Goal: Task Accomplishment & Management: Use online tool/utility

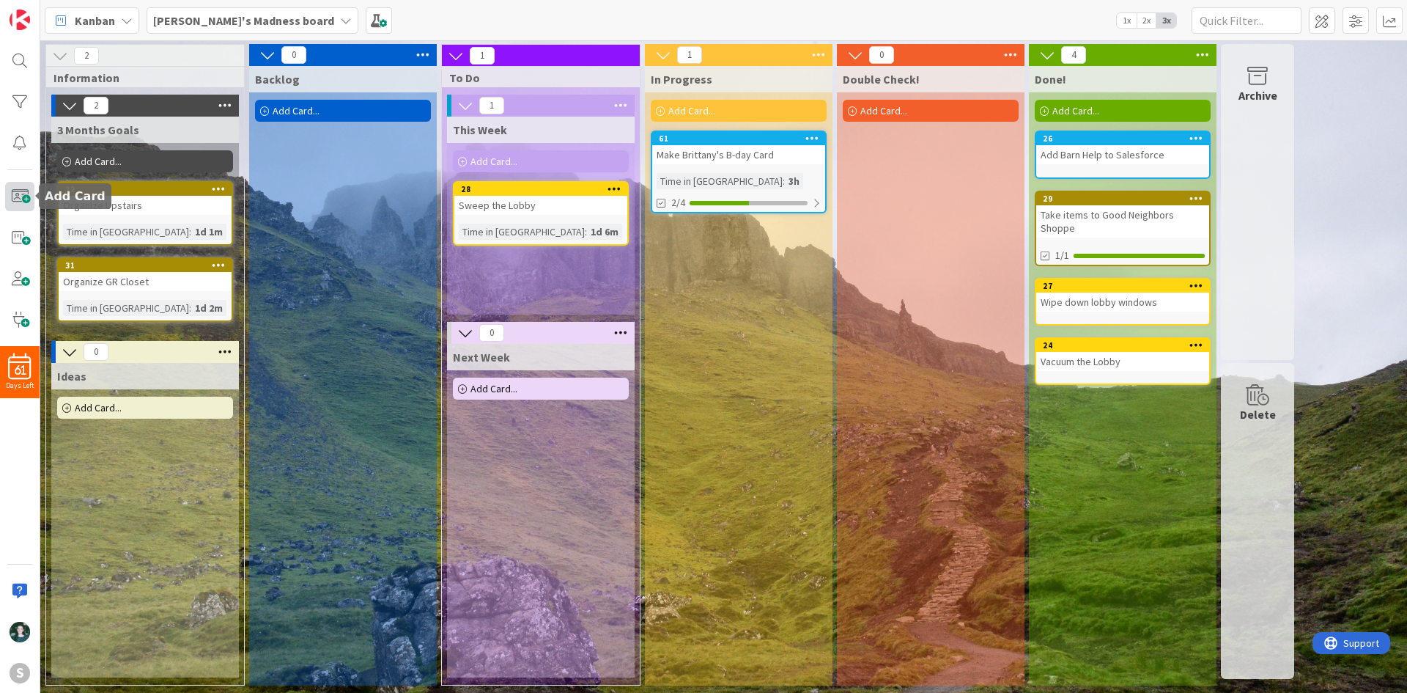
click at [7, 194] on span at bounding box center [19, 196] width 29 height 29
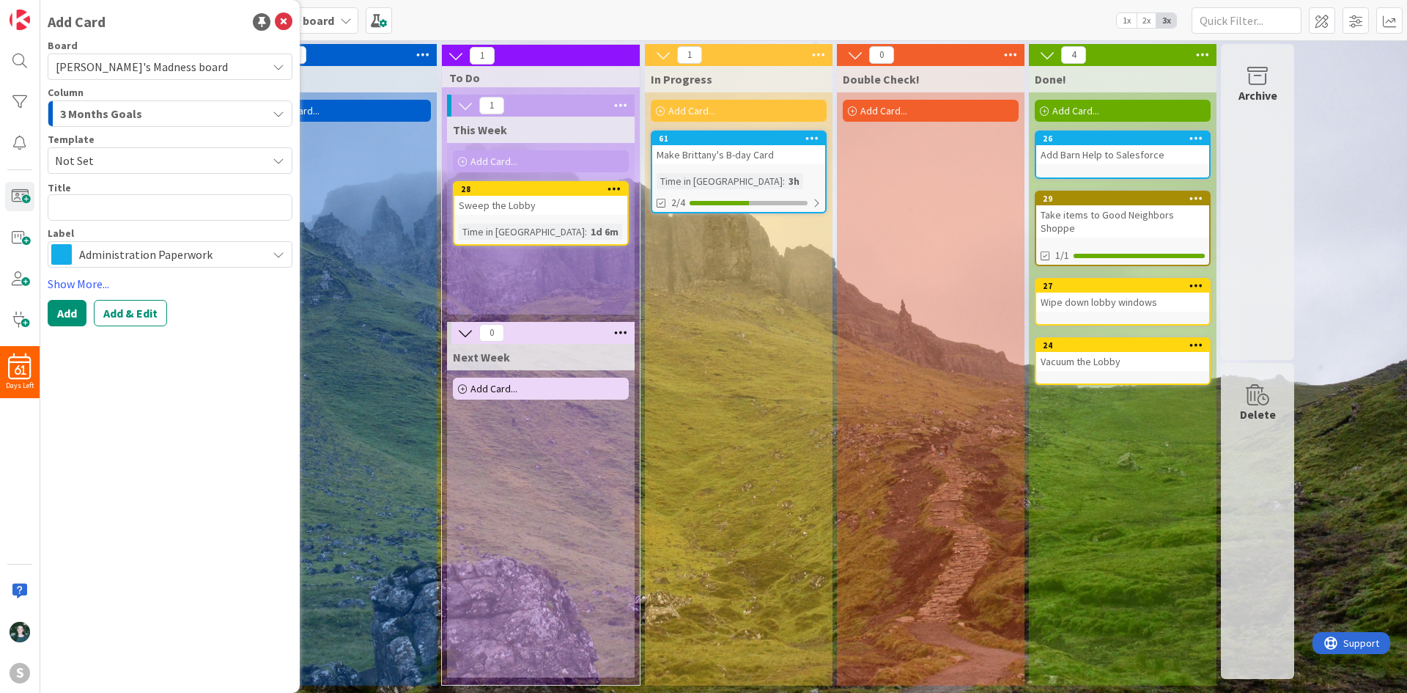
click at [188, 246] on span "Administration Paperwork" at bounding box center [169, 254] width 180 height 21
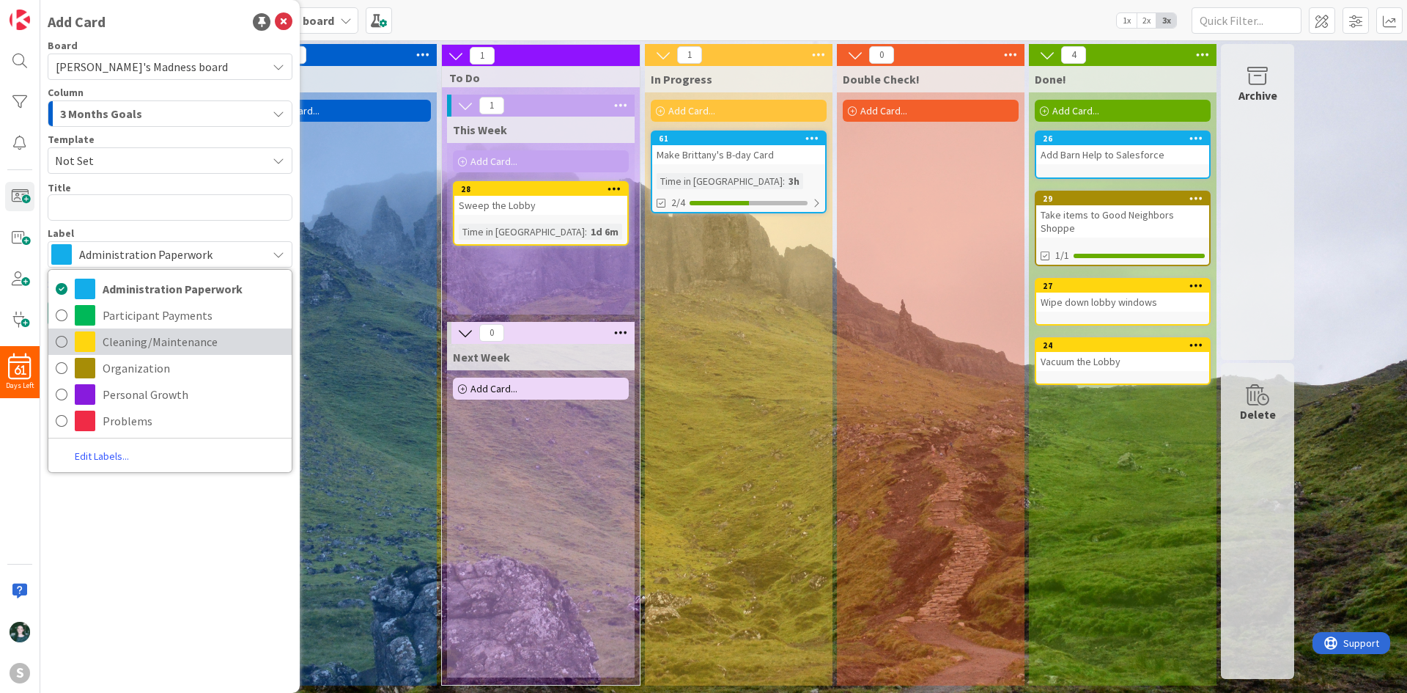
drag, startPoint x: 203, startPoint y: 336, endPoint x: 197, endPoint y: 318, distance: 18.5
click at [203, 336] on span "Cleaning/Maintenance" at bounding box center [194, 342] width 182 height 22
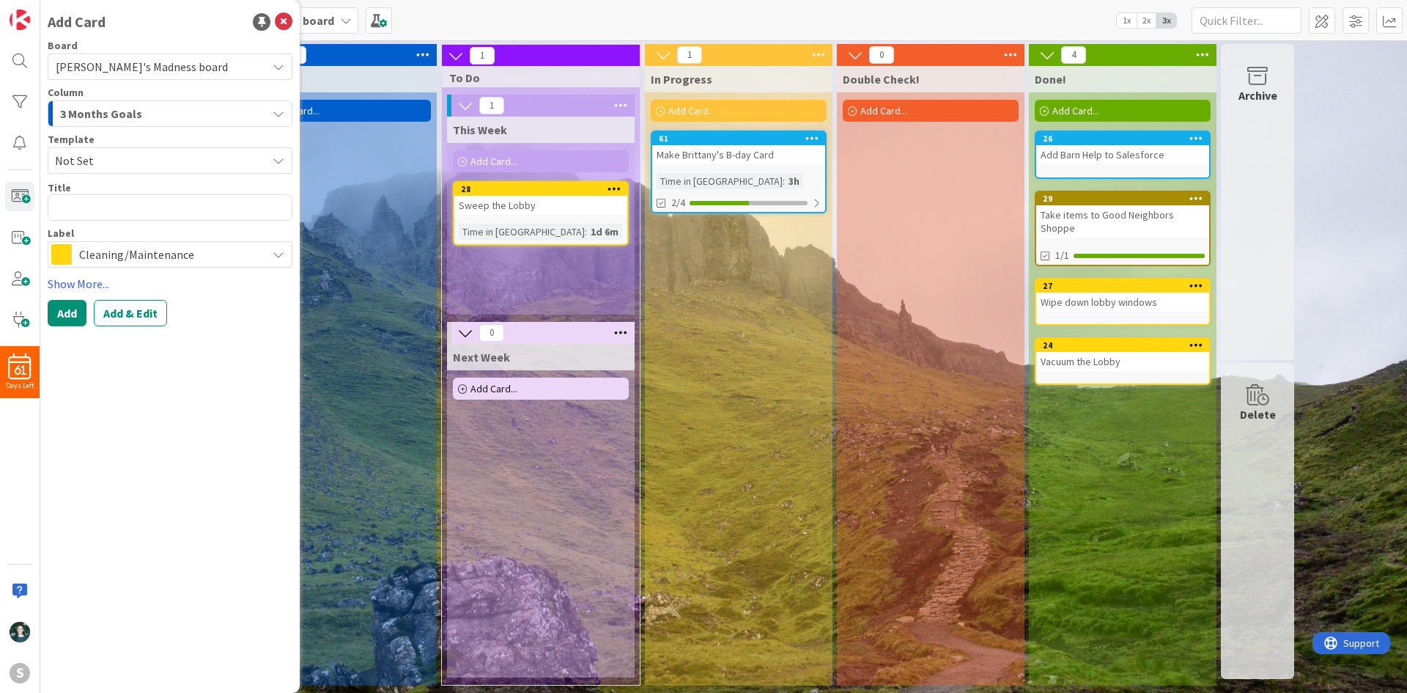
click at [193, 113] on div "3 Months Goals" at bounding box center [161, 113] width 210 height 23
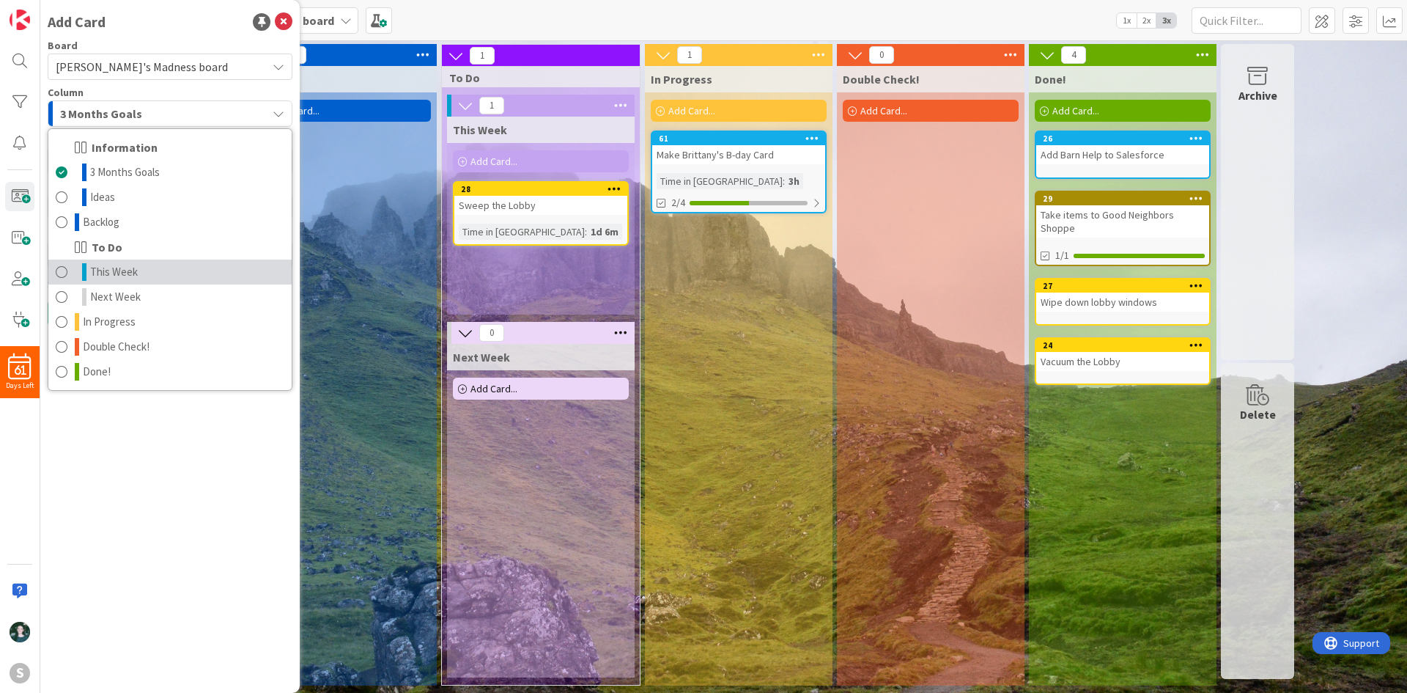
click at [162, 267] on link "This Week" at bounding box center [169, 271] width 243 height 25
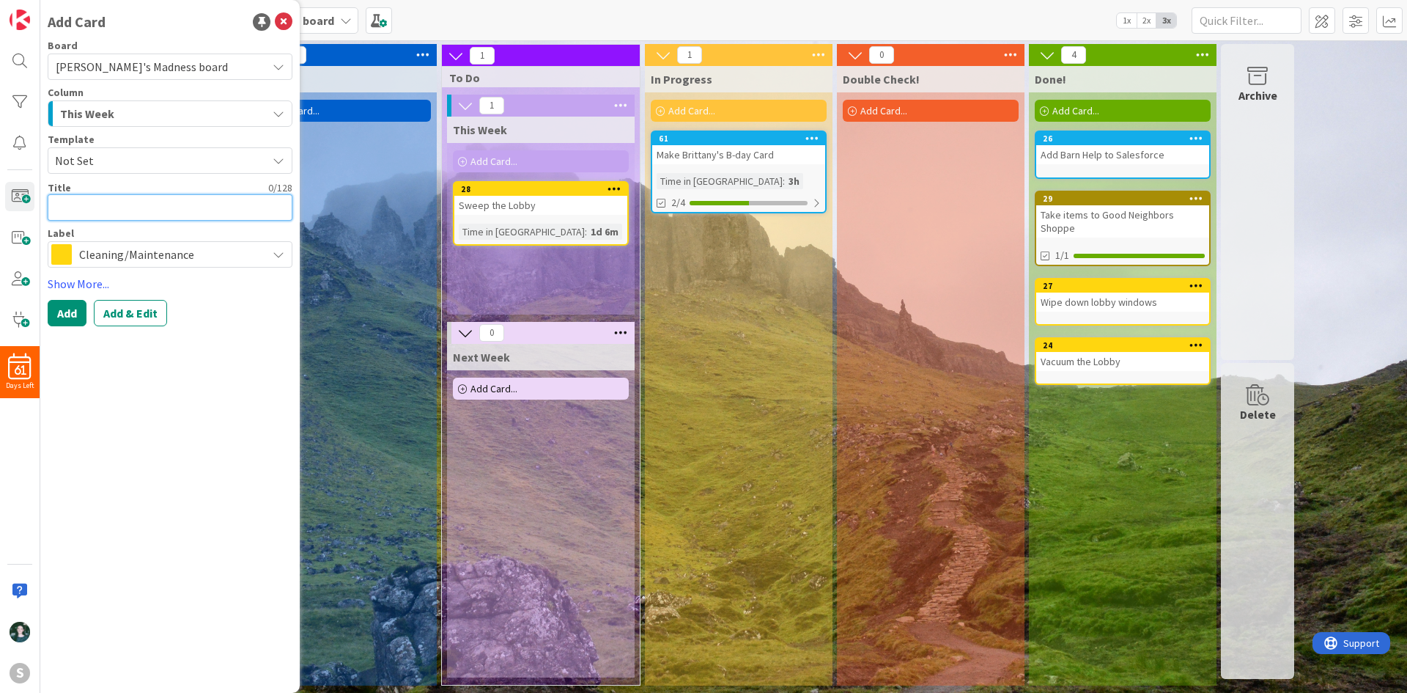
click at [164, 202] on textarea at bounding box center [170, 207] width 245 height 26
type textarea "x"
type textarea "C"
type textarea "x"
type textarea "Cl"
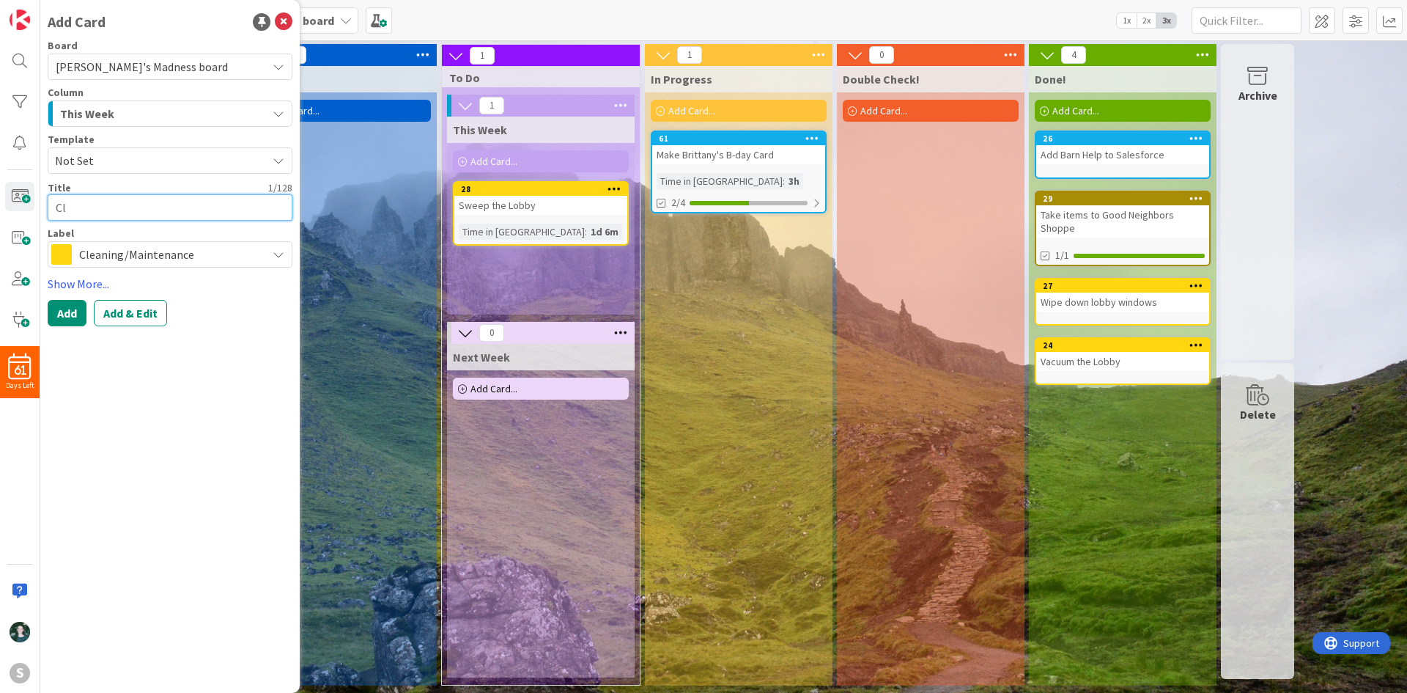
type textarea "x"
type textarea "Cle"
type textarea "x"
type textarea "Clea"
type textarea "x"
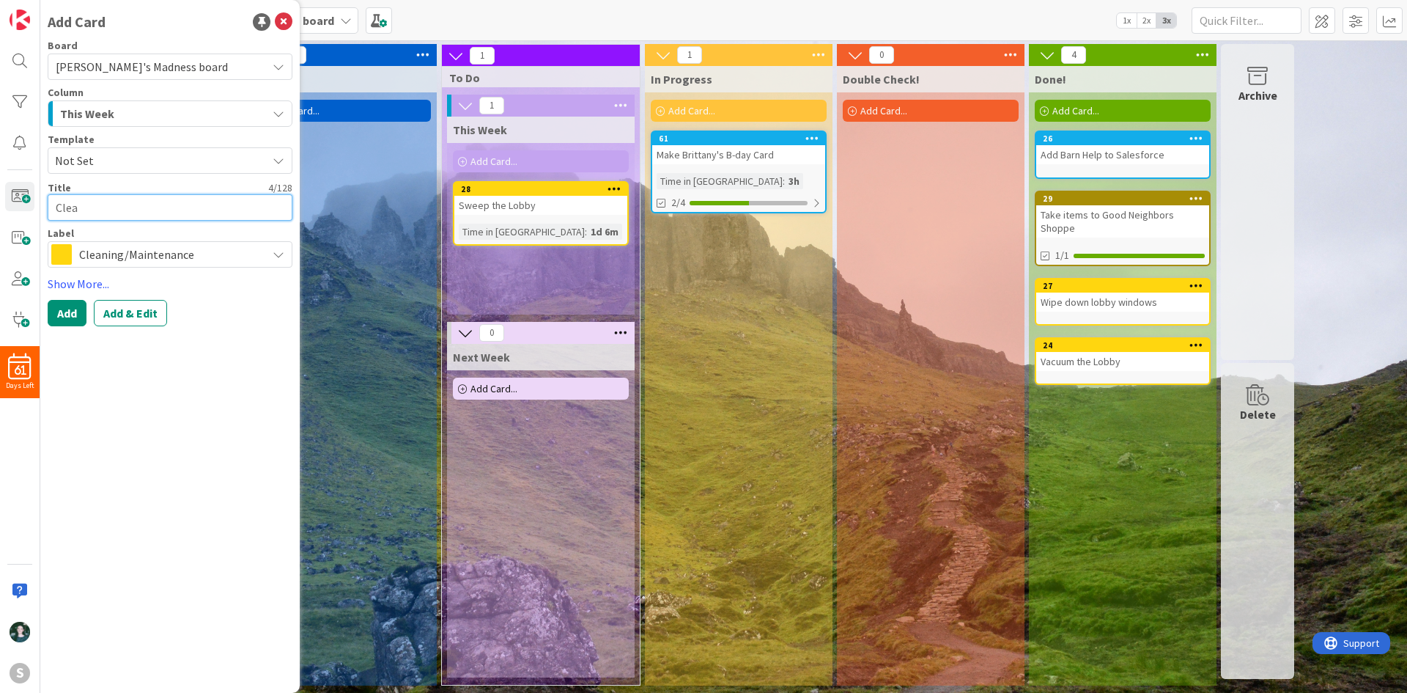
type textarea "Clean"
type textarea "x"
type textarea "Clean"
type textarea "x"
type textarea "Clean M"
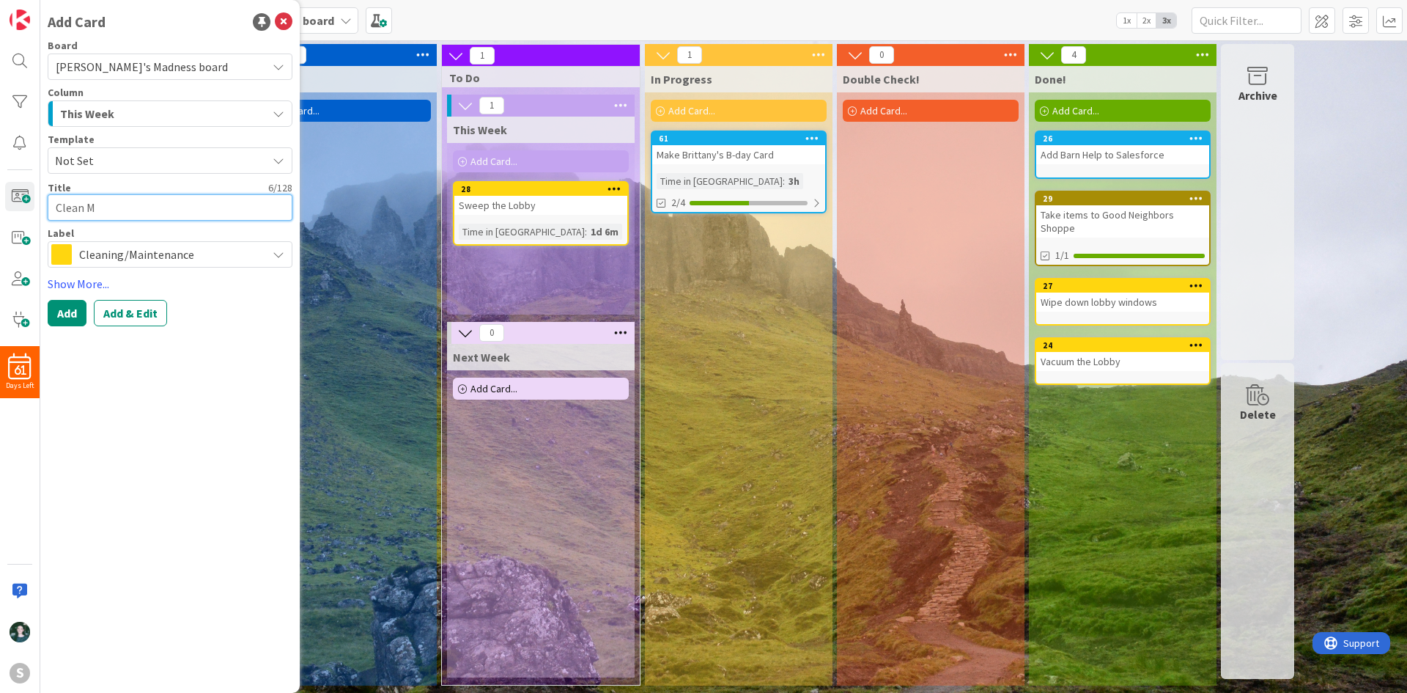
type textarea "x"
type textarea "Clean Me"
type textarea "x"
type textarea "Clean Mee"
type textarea "x"
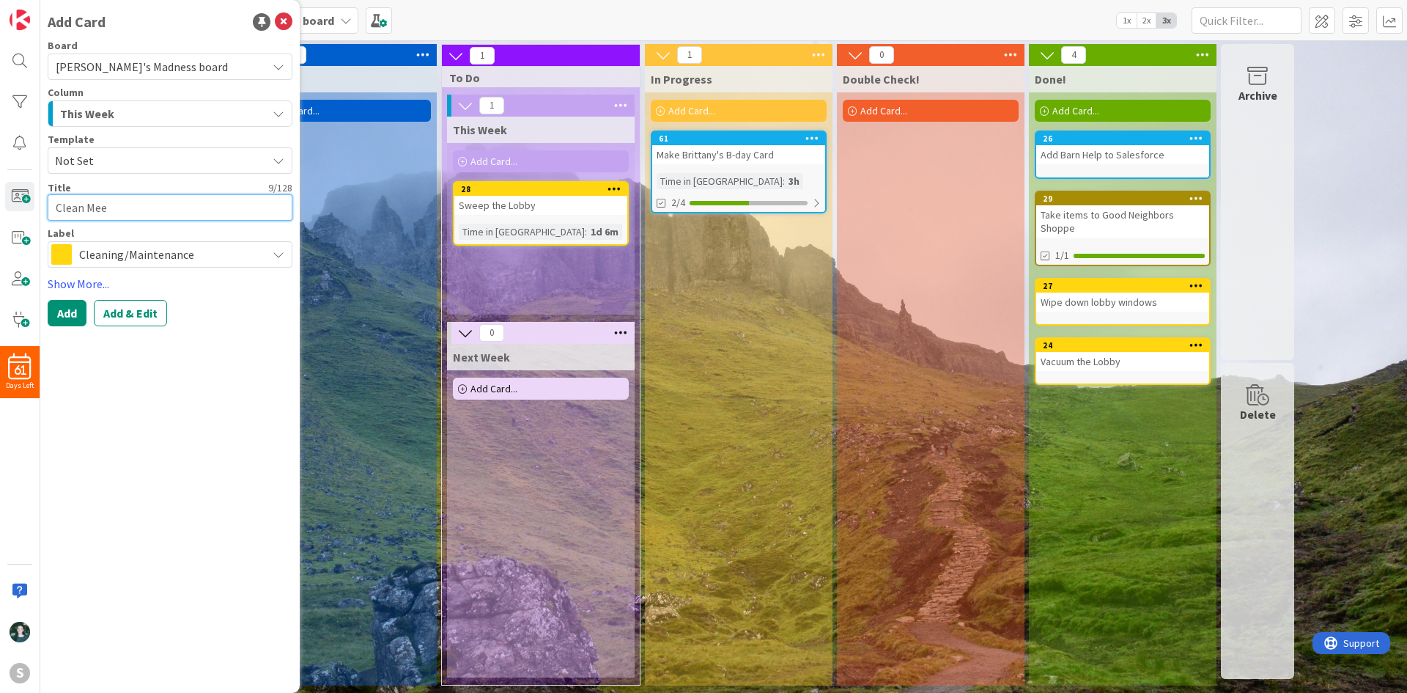
type textarea "Clean Meet"
type textarea "x"
type textarea "Clean Meeti"
type textarea "x"
type textarea "Clean Meetin"
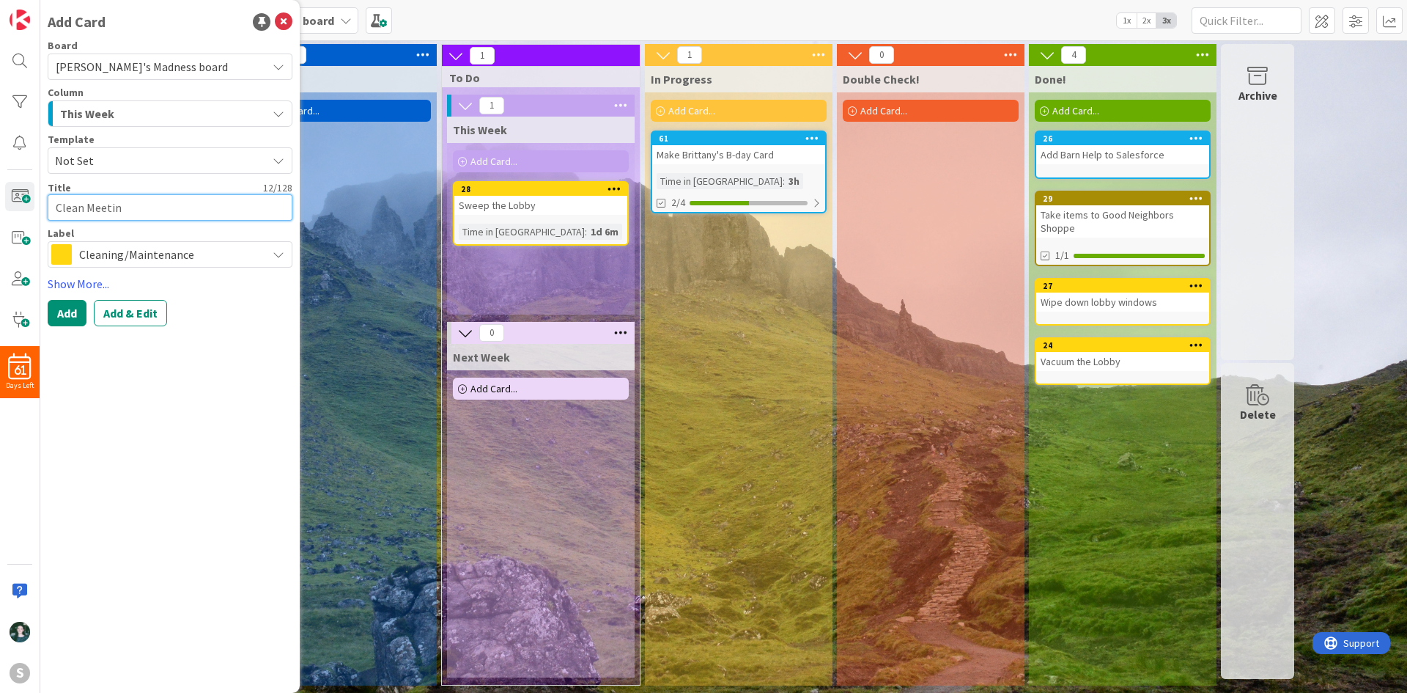
type textarea "x"
type textarea "Clean Meeting"
type textarea "x"
type textarea "Clean Meeting"
type textarea "x"
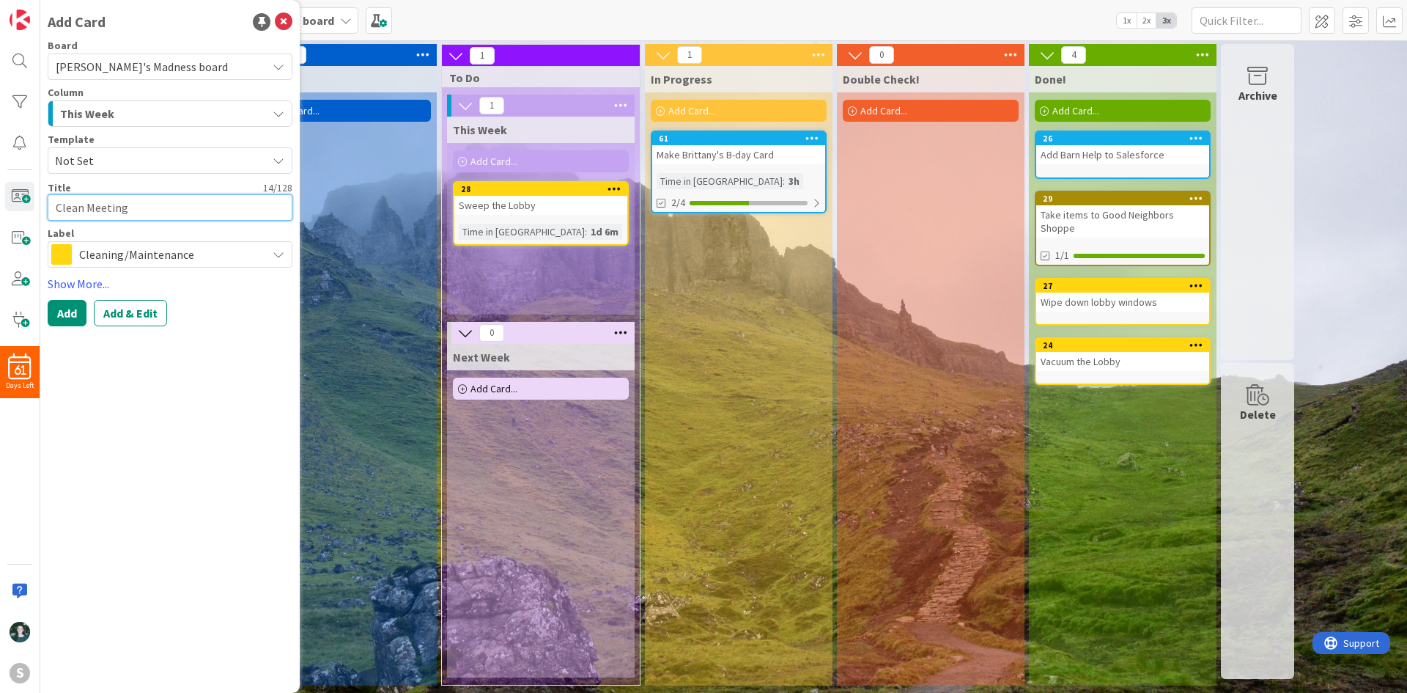
type textarea "Clean Meeting R"
type textarea "x"
type textarea "Clean Meeting Ro"
type textarea "x"
type textarea "Clean Meeting Roo"
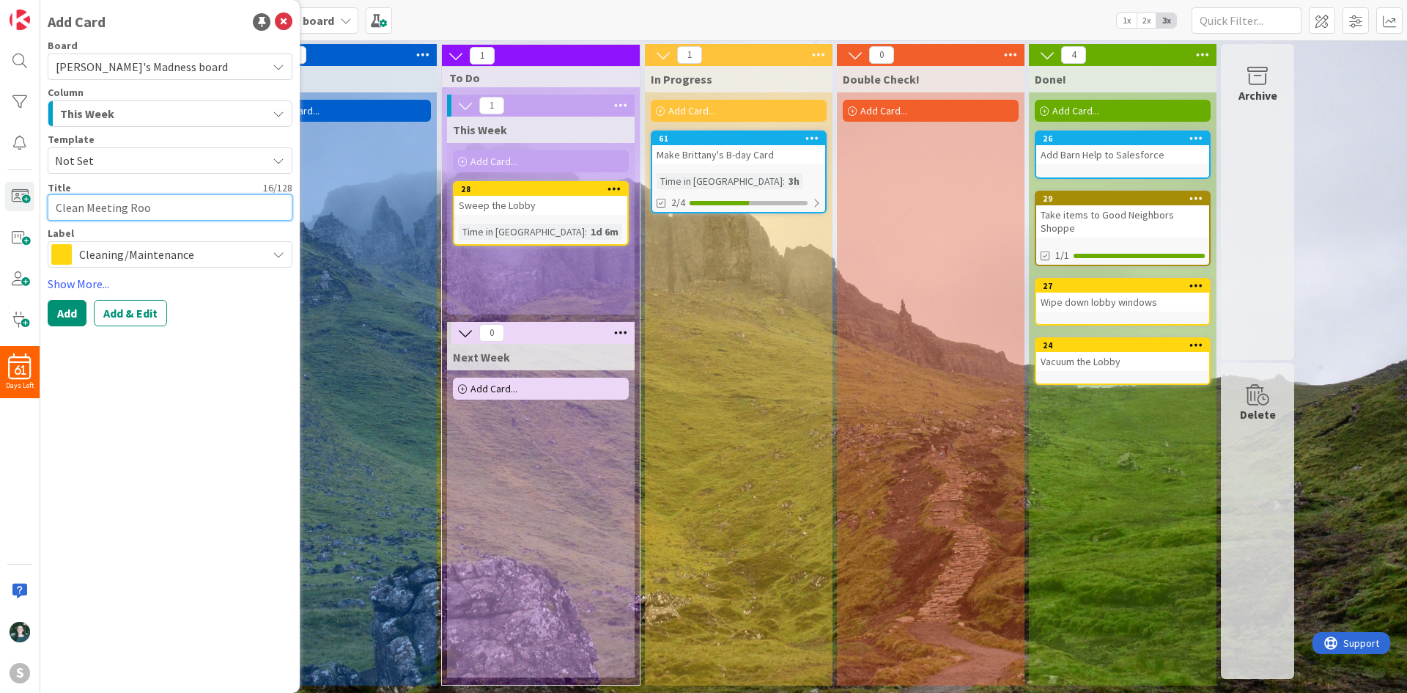
type textarea "x"
type textarea "Clean Meeting Room"
click at [70, 309] on button "Add" at bounding box center [67, 313] width 39 height 26
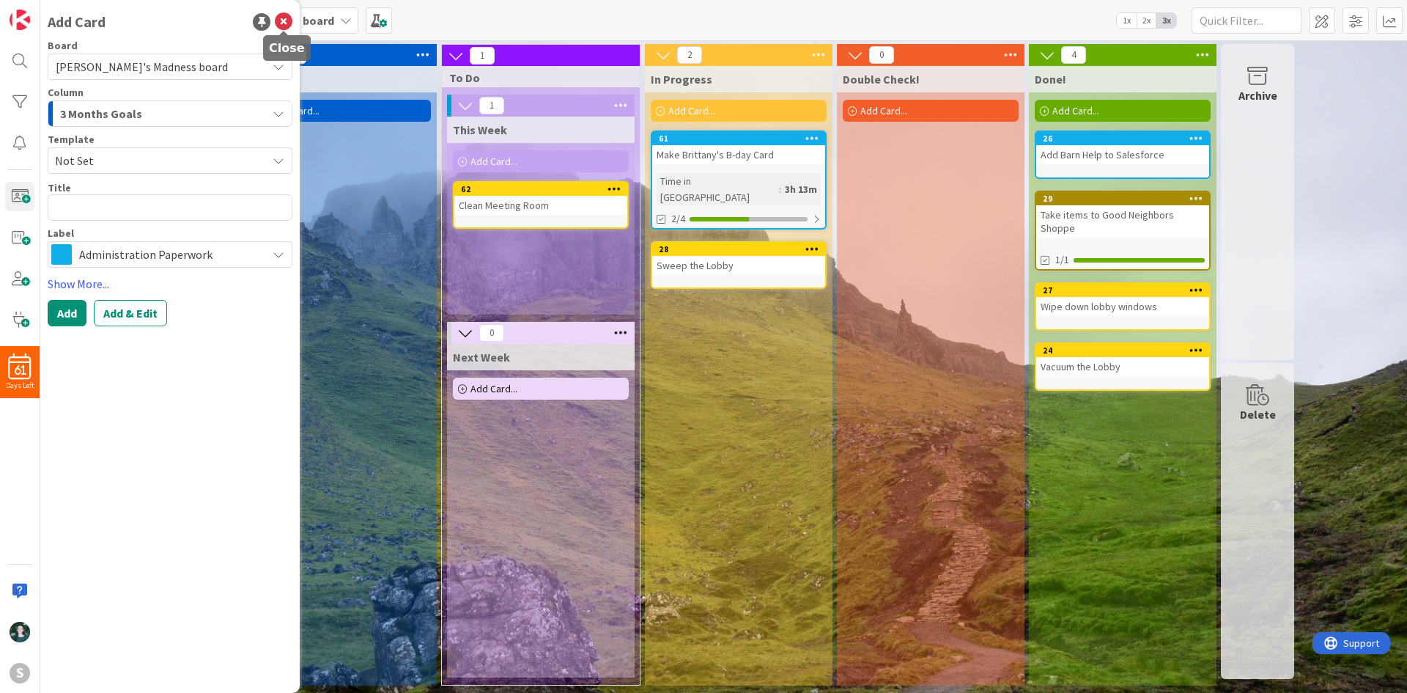
click at [284, 23] on icon at bounding box center [284, 22] width 18 height 18
